Goal: Information Seeking & Learning: Find specific fact

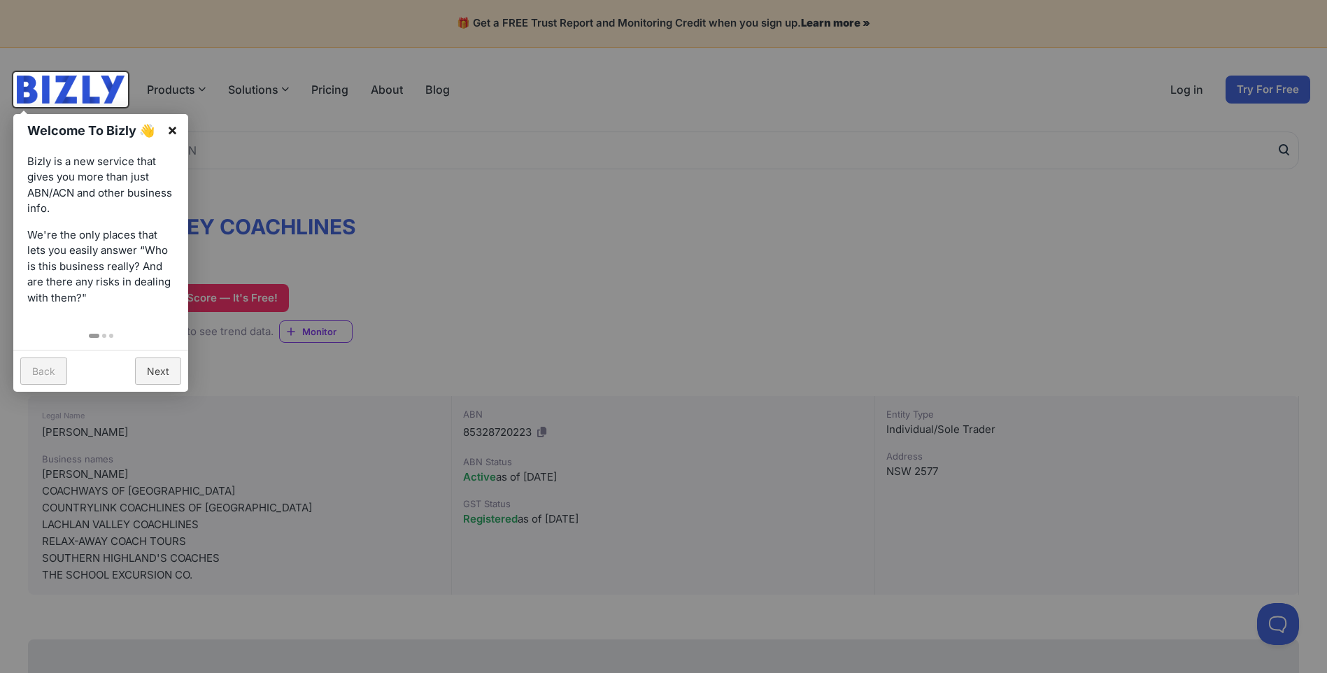
click at [174, 129] on link "×" at bounding box center [172, 129] width 31 height 31
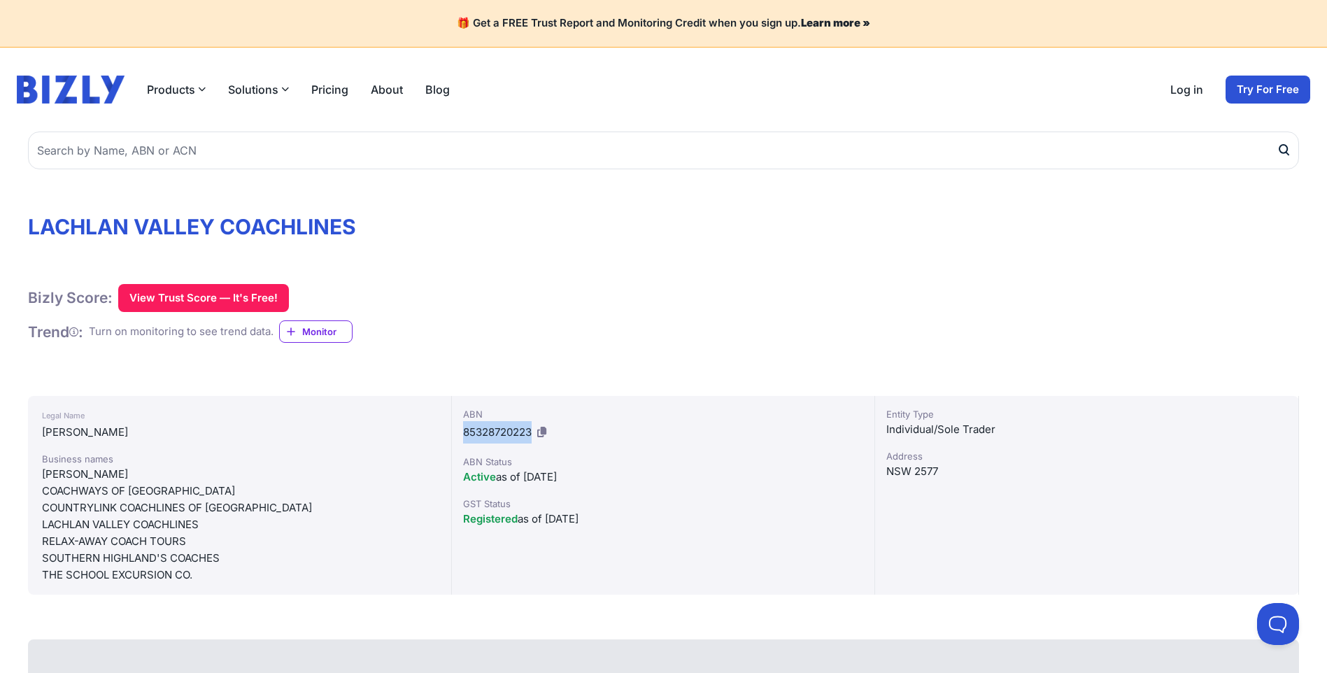
drag, startPoint x: 460, startPoint y: 434, endPoint x: 532, endPoint y: 436, distance: 72.1
click at [532, 436] on div "ABN 85328720223 ABN Status Active as of [DATE] GST Status Registered as of [DAT…" at bounding box center [664, 495] width 424 height 199
drag, startPoint x: 532, startPoint y: 436, endPoint x: 494, endPoint y: 425, distance: 39.4
copy span "85328720223"
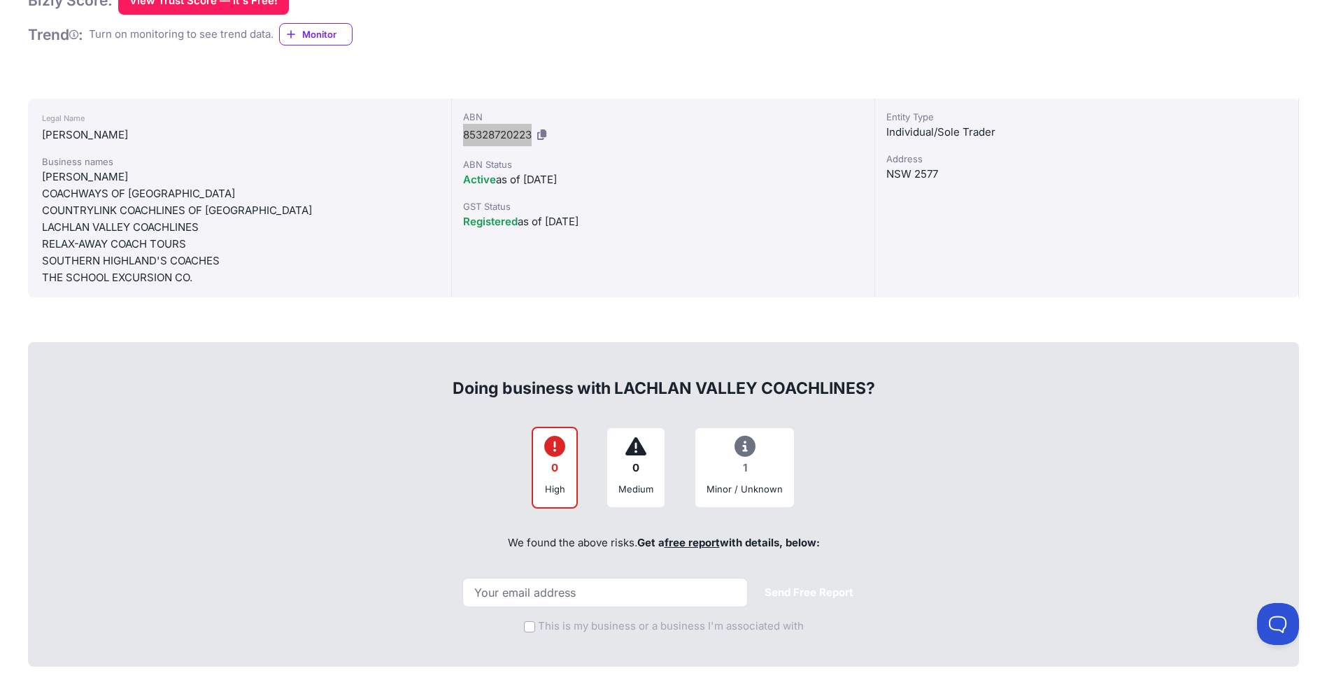
scroll to position [245, 0]
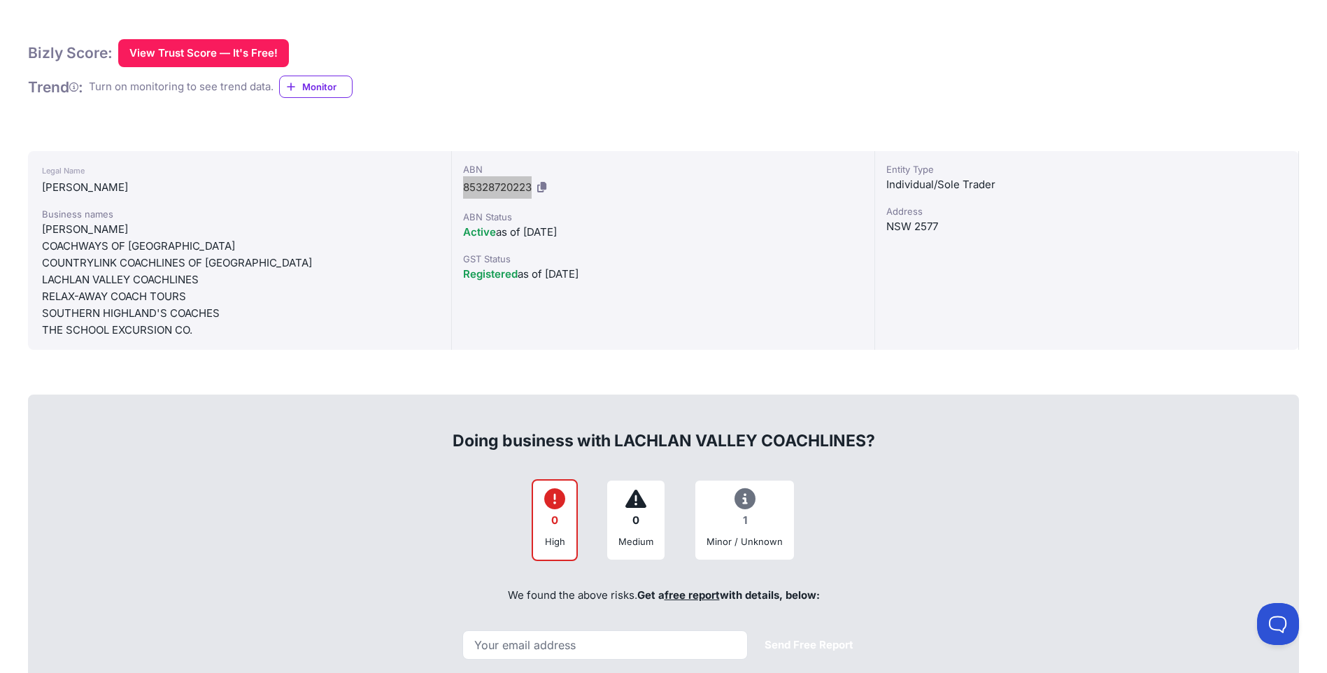
drag, startPoint x: 214, startPoint y: 178, endPoint x: 137, endPoint y: 194, distance: 78.5
click at [137, 194] on div "Legal Name [PERSON_NAME]" at bounding box center [239, 179] width 395 height 34
drag, startPoint x: 137, startPoint y: 194, endPoint x: 218, endPoint y: 197, distance: 80.5
click at [218, 197] on div "Legal Name [PERSON_NAME] Business names [PERSON_NAME] COACHWAYS OF [GEOGRAPHIC_…" at bounding box center [240, 250] width 424 height 199
click at [104, 190] on div "[PERSON_NAME]" at bounding box center [239, 187] width 395 height 17
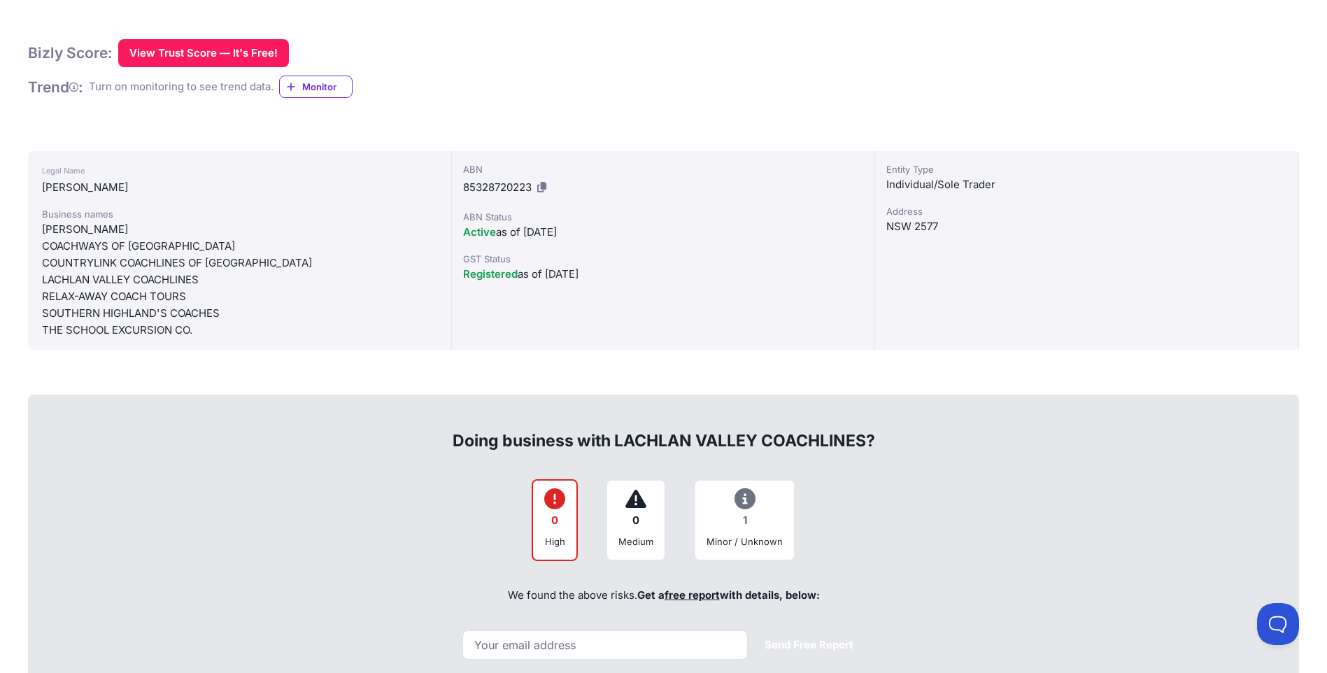
drag, startPoint x: 43, startPoint y: 190, endPoint x: 211, endPoint y: 181, distance: 167.4
click at [211, 181] on div "[PERSON_NAME]" at bounding box center [239, 187] width 395 height 17
drag, startPoint x: 211, startPoint y: 181, endPoint x: 175, endPoint y: 187, distance: 36.1
copy div "[PERSON_NAME]"
